Goal: Find specific page/section: Find specific page/section

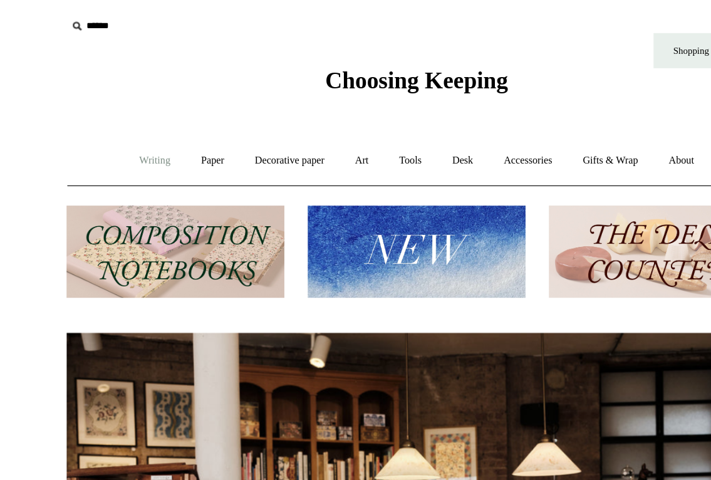
click at [145, 134] on link "Writing +" at bounding box center [146, 129] width 48 height 33
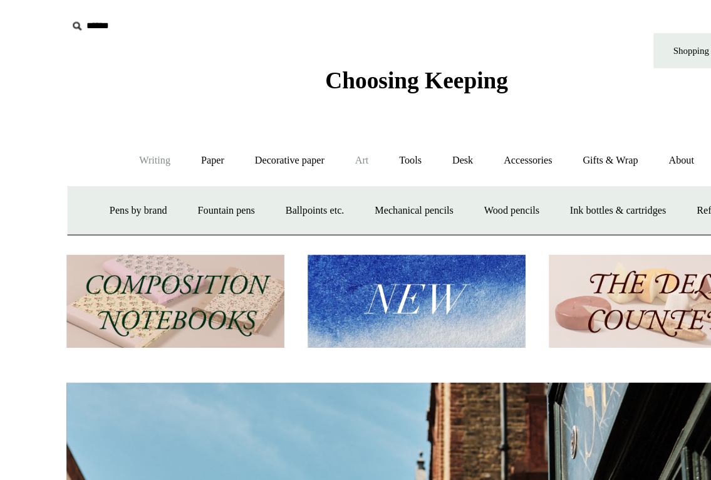
scroll to position [0, 563]
click at [370, 127] on link "Tools +" at bounding box center [350, 129] width 41 height 33
click at [186, 131] on link "Paper +" at bounding box center [191, 129] width 41 height 33
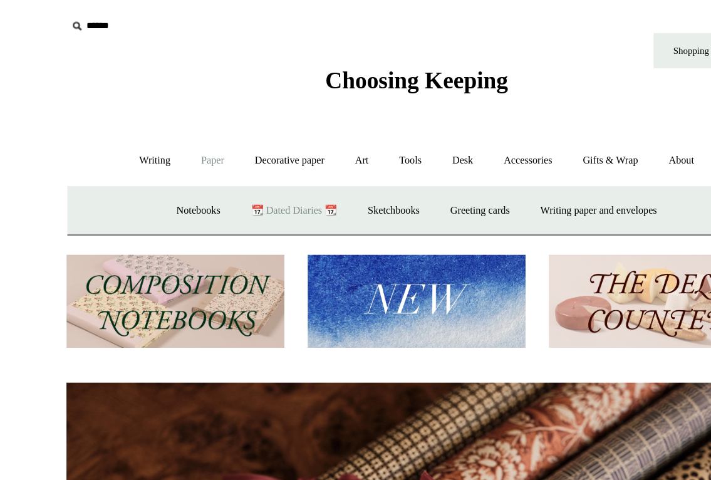
scroll to position [0, 1126]
click at [162, 167] on link "Notebooks +" at bounding box center [181, 170] width 58 height 33
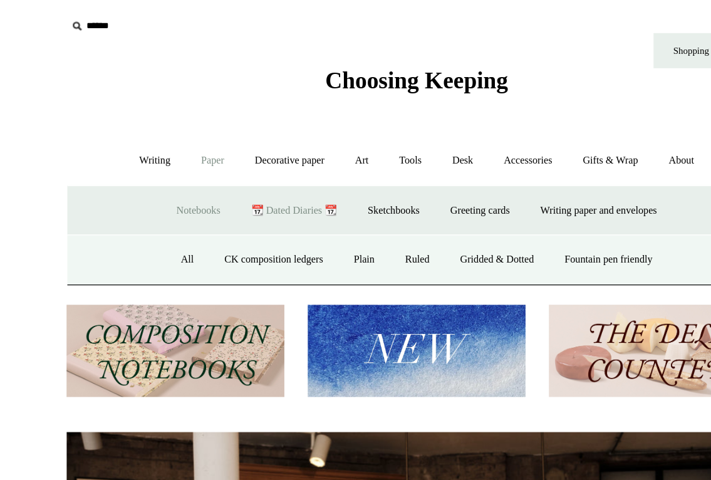
scroll to position [0, 0]
click at [312, 206] on link "Plain" at bounding box center [313, 209] width 39 height 33
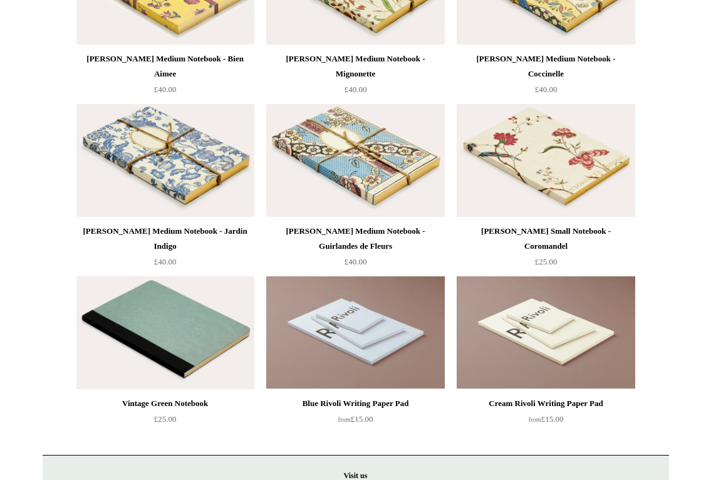
scroll to position [5030, 0]
